Goal: Task Accomplishment & Management: Use online tool/utility

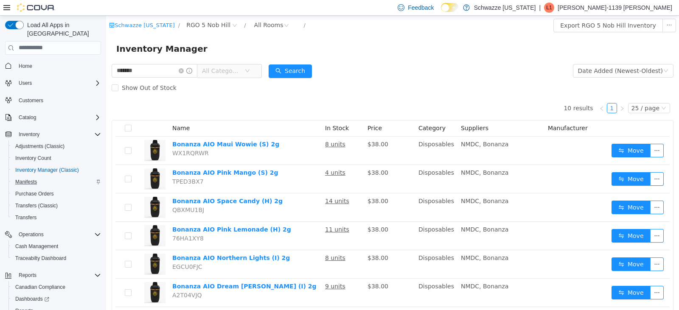
scroll to position [36, 0]
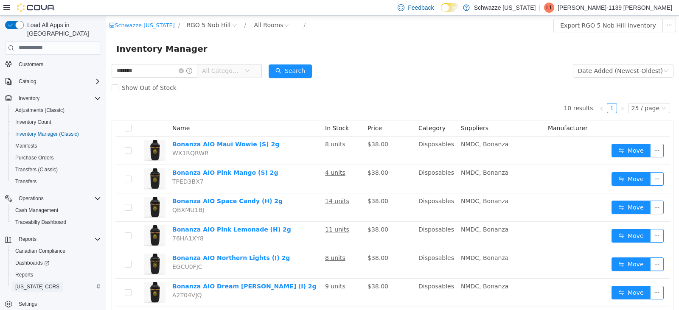
click at [28, 282] on span "[US_STATE] CCRS" at bounding box center [37, 287] width 44 height 10
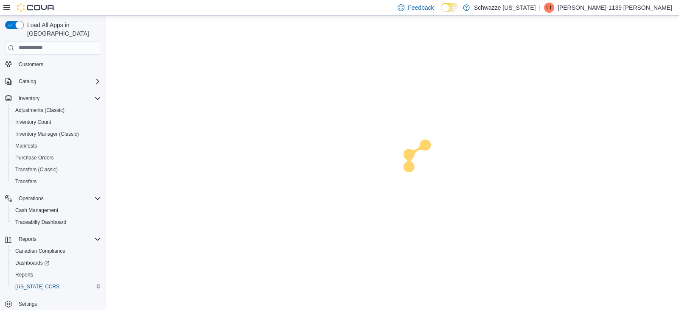
click at [31, 272] on span "Reports" at bounding box center [24, 275] width 18 height 7
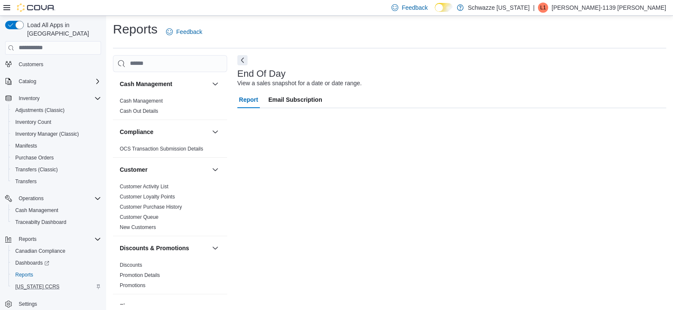
scroll to position [3, 0]
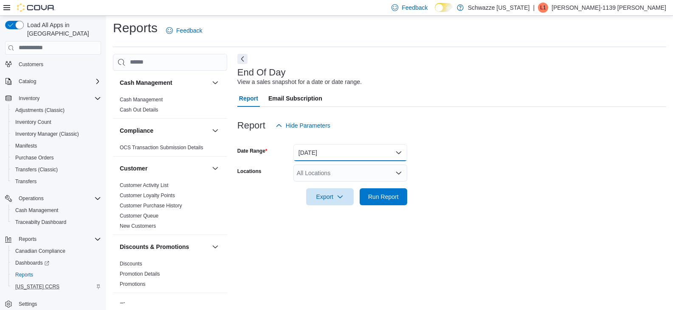
click at [352, 156] on button "Today" at bounding box center [350, 152] width 114 height 17
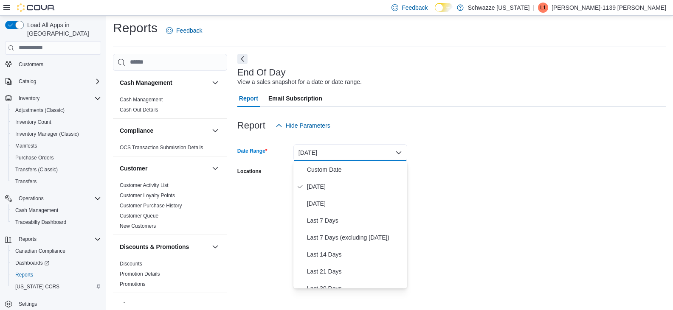
click at [365, 120] on div "Report Hide Parameters" at bounding box center [451, 125] width 429 height 17
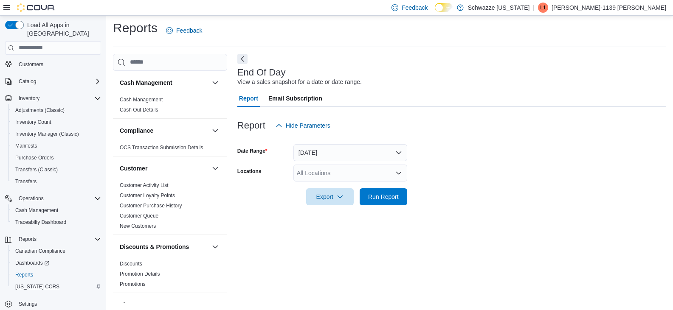
click at [353, 173] on div "All Locations" at bounding box center [350, 173] width 114 height 17
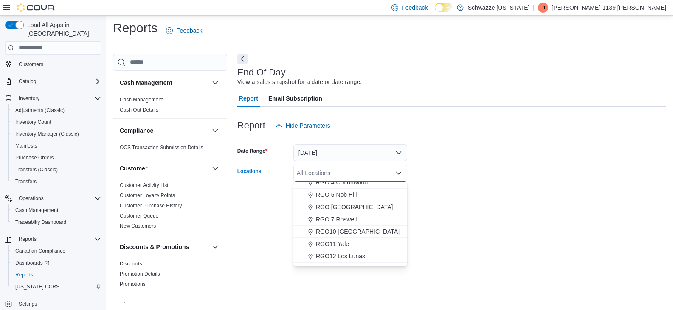
scroll to position [255, 0]
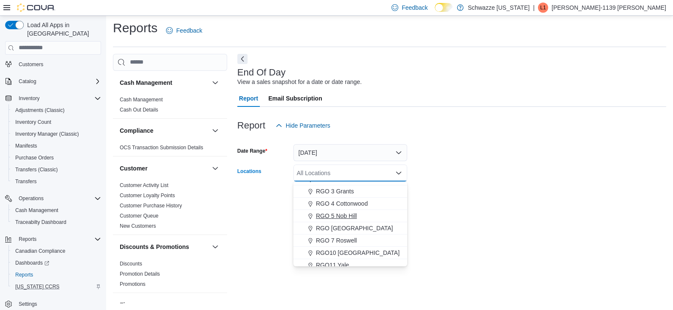
click at [339, 220] on span "RGO 5 Nob Hill" at bounding box center [336, 216] width 41 height 8
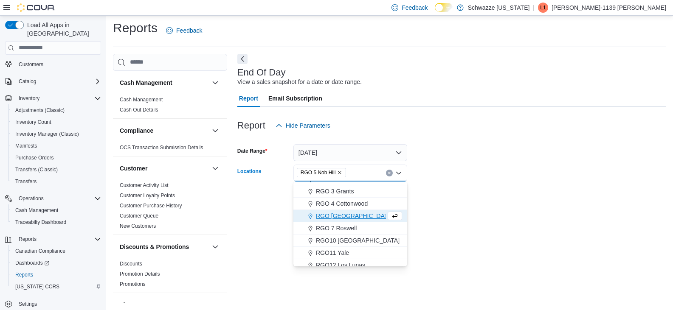
click at [527, 158] on form "Date Range Today Locations RGO 5 Nob Hill Combo box. Selected. RGO 5 Nob Hill. …" at bounding box center [451, 169] width 429 height 71
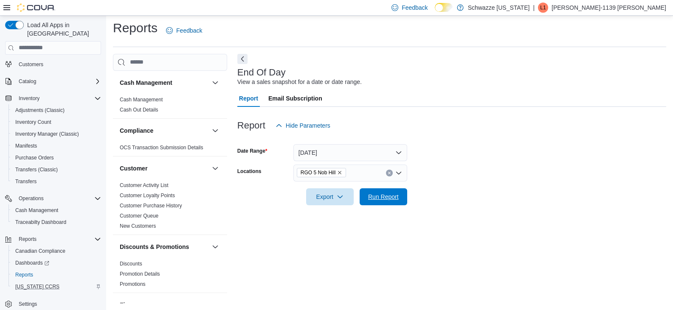
click at [406, 197] on button "Run Report" at bounding box center [384, 197] width 48 height 17
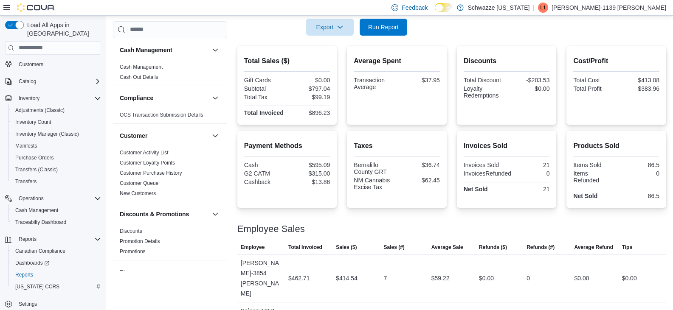
scroll to position [200, 0]
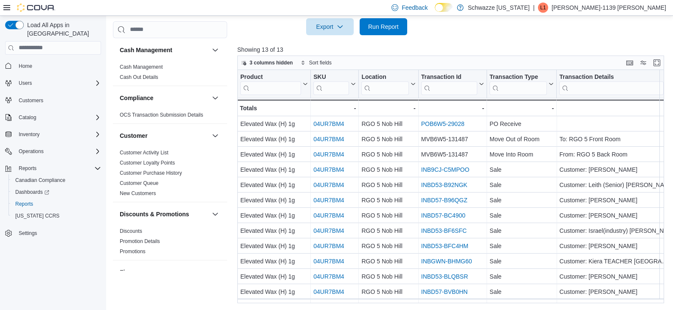
scroll to position [15, 0]
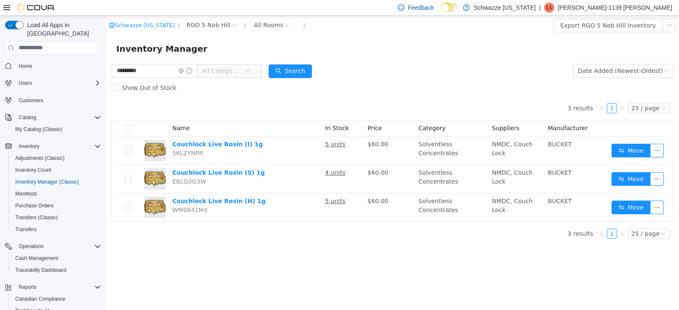
scroll to position [48, 0]
